Goal: Information Seeking & Learning: Find specific page/section

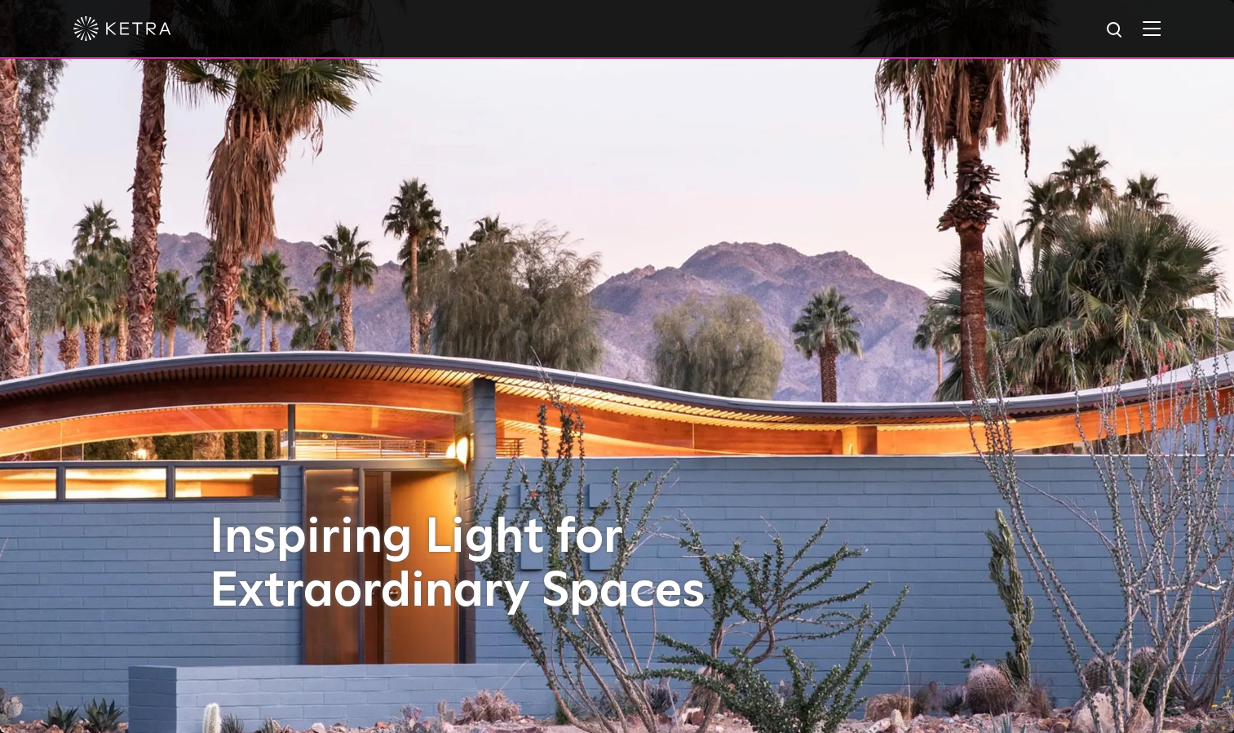
click at [1126, 33] on img at bounding box center [1116, 30] width 20 height 20
type input "motion sensor"
click at [1064, 18] on button "Search" at bounding box center [1076, 30] width 24 height 24
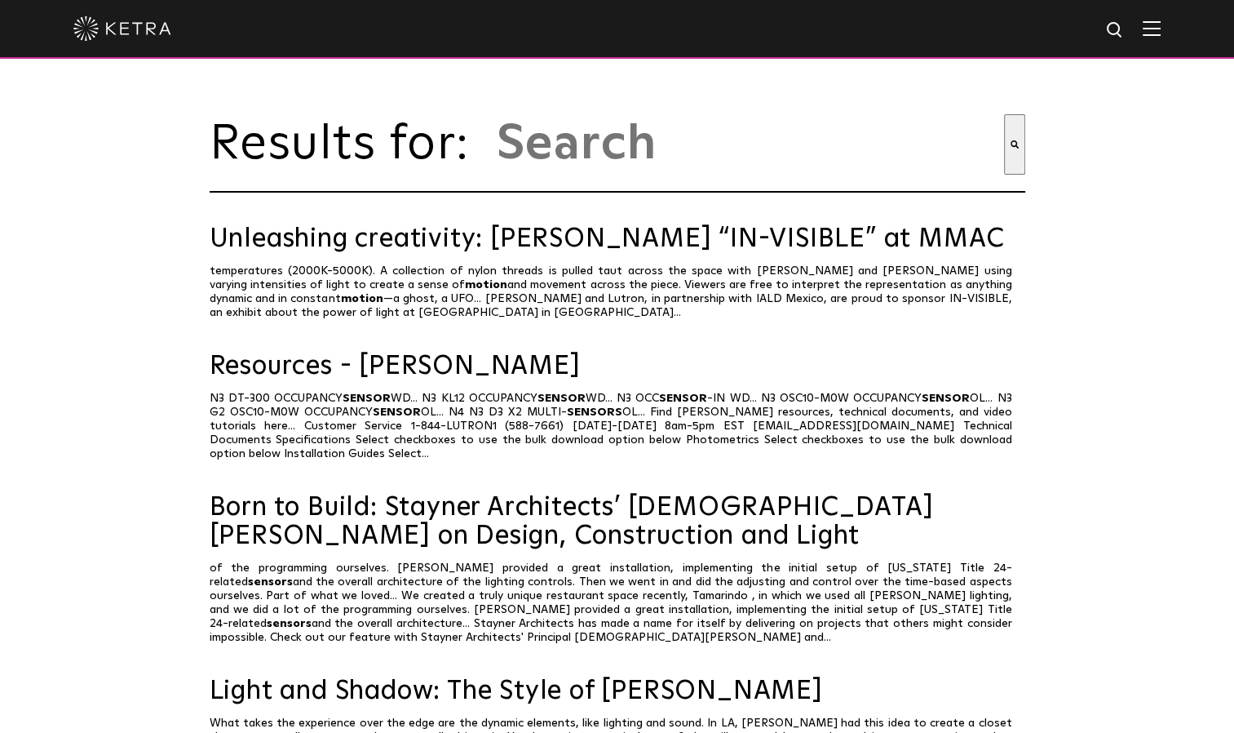
type input "motion sensor"
